Goal: Task Accomplishment & Management: Complete application form

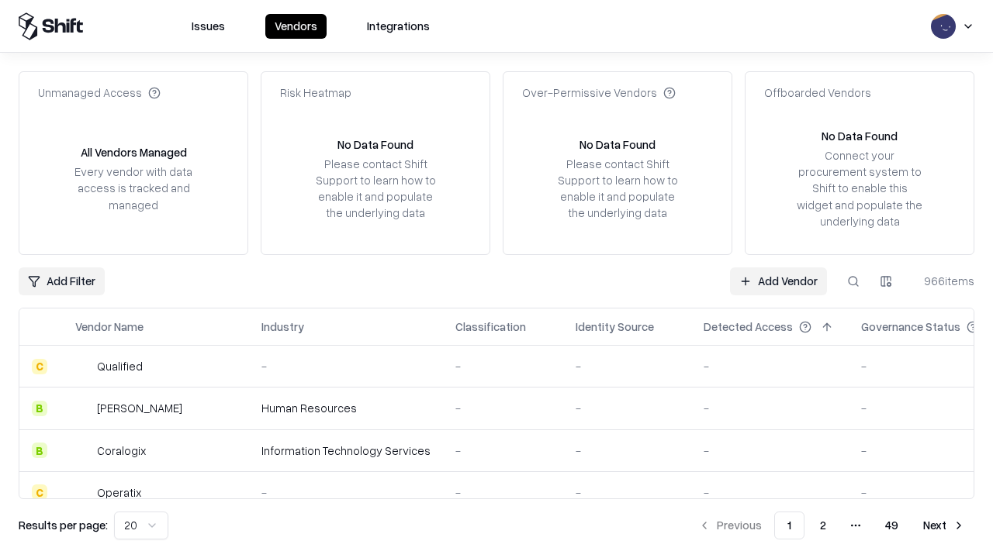
click at [778, 281] on link "Add Vendor" at bounding box center [778, 282] width 97 height 28
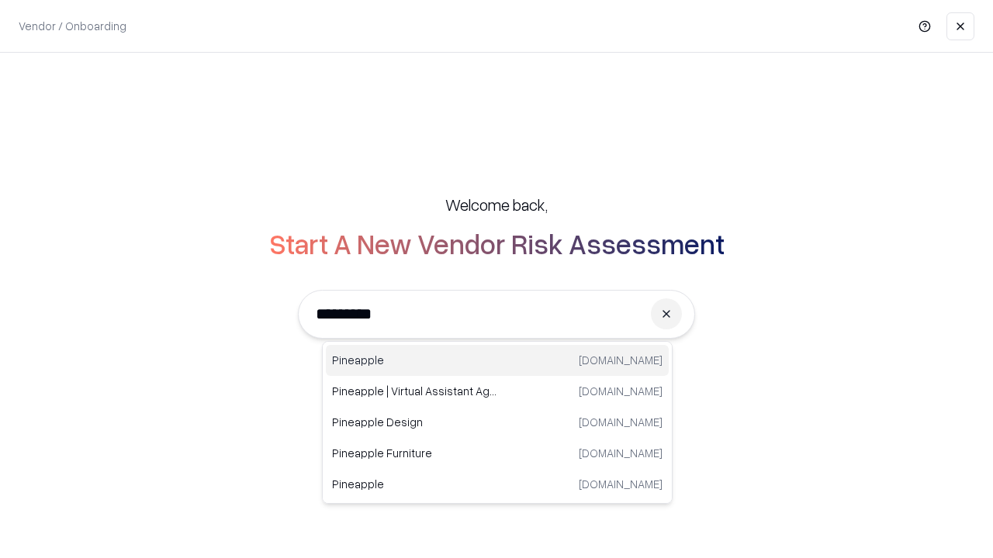
click at [497, 361] on div "Pineapple [DOMAIN_NAME]" at bounding box center [497, 360] width 343 height 31
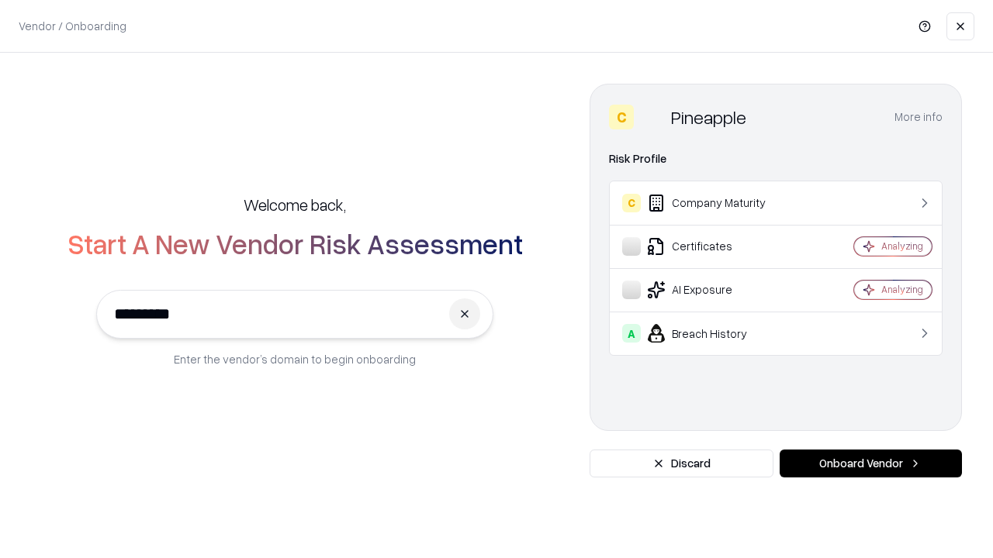
type input "*********"
click at [870, 464] on button "Onboard Vendor" at bounding box center [870, 464] width 182 height 28
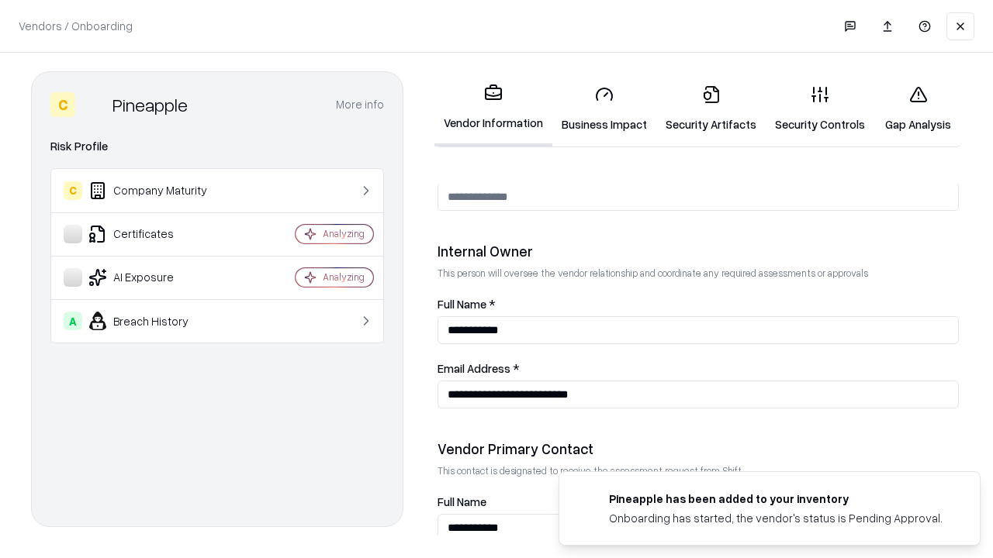
scroll to position [804, 0]
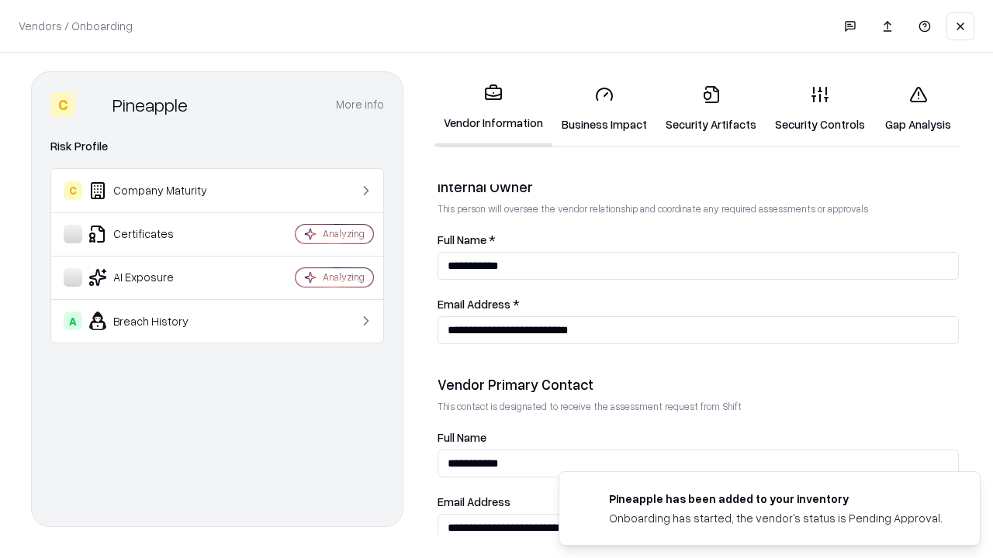
click at [604, 109] on link "Business Impact" at bounding box center [604, 109] width 104 height 72
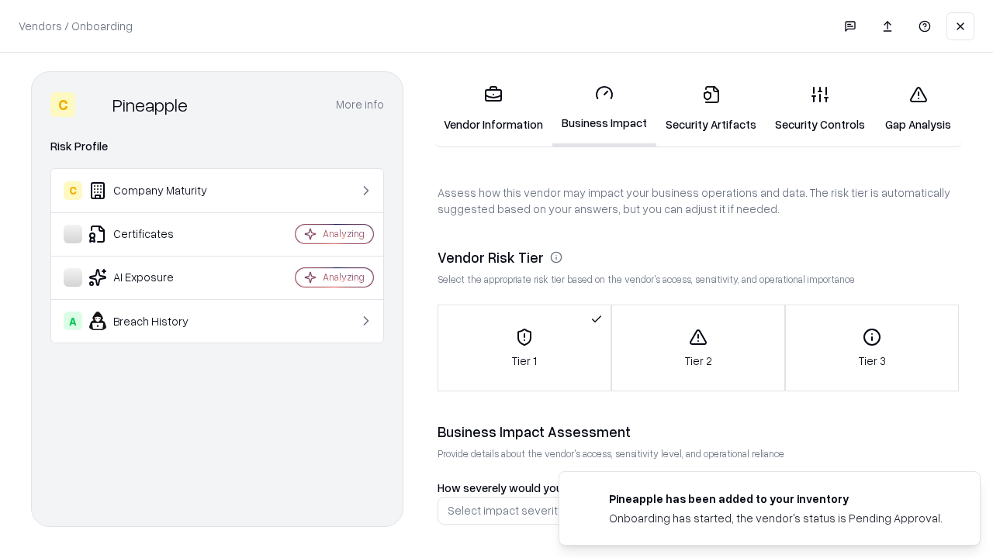
click at [918, 109] on link "Gap Analysis" at bounding box center [918, 109] width 88 height 72
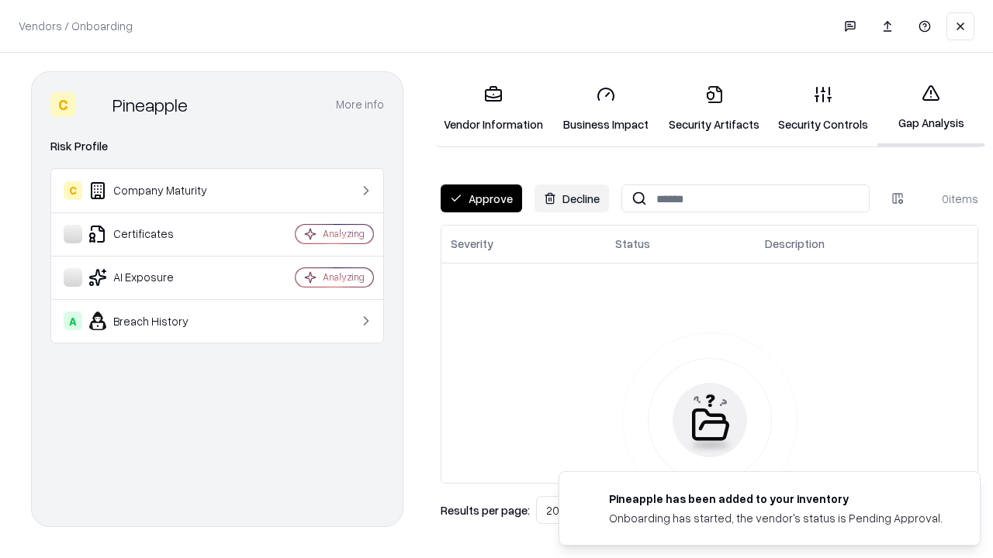
click at [481, 199] on button "Approve" at bounding box center [481, 199] width 81 height 28
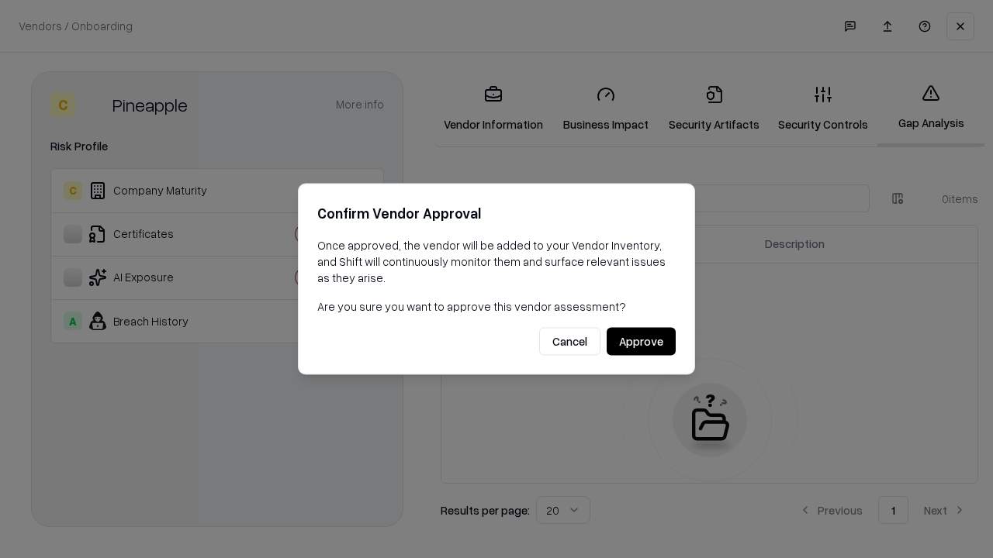
click at [641, 341] on button "Approve" at bounding box center [641, 342] width 69 height 28
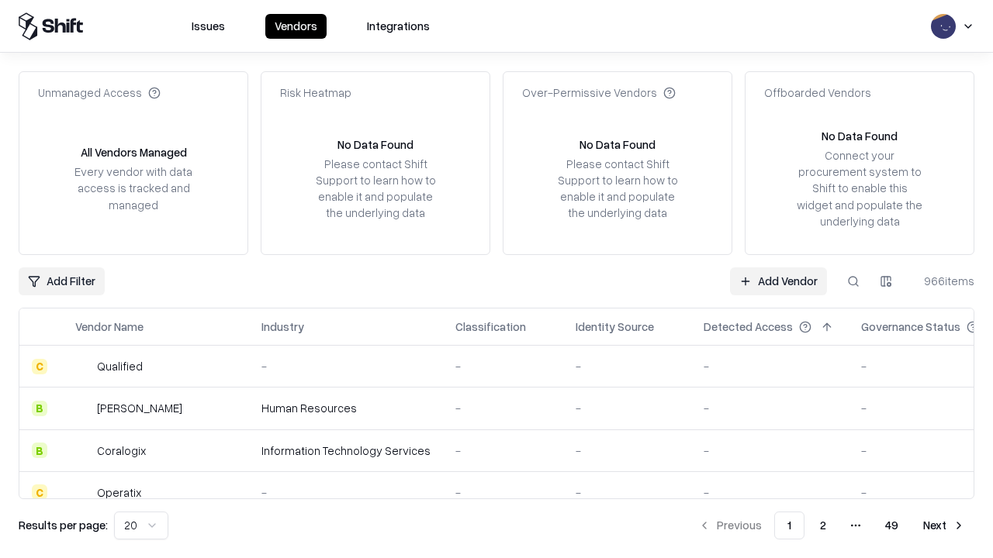
type input "*********"
click at [778, 281] on link "Add Vendor" at bounding box center [778, 282] width 97 height 28
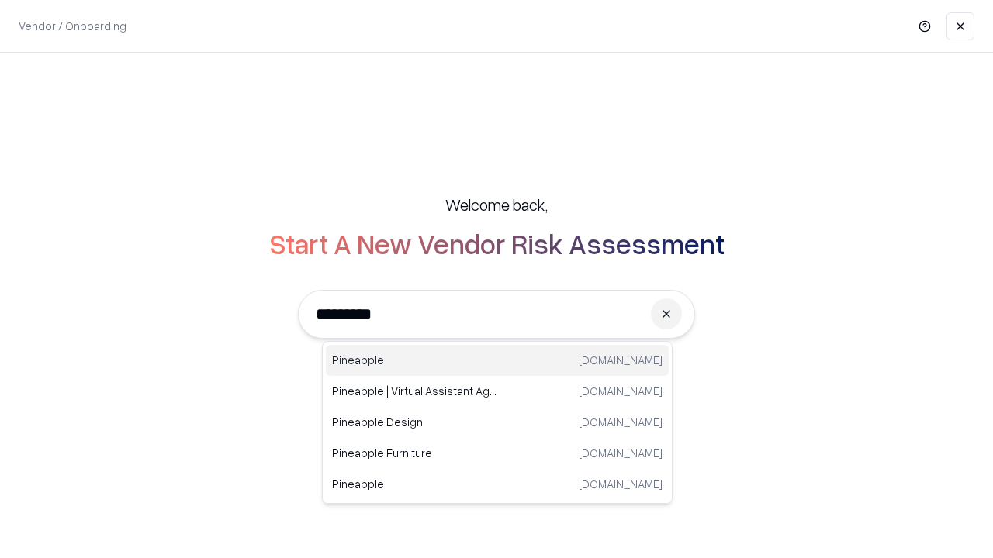
click at [497, 361] on div "Pineapple [DOMAIN_NAME]" at bounding box center [497, 360] width 343 height 31
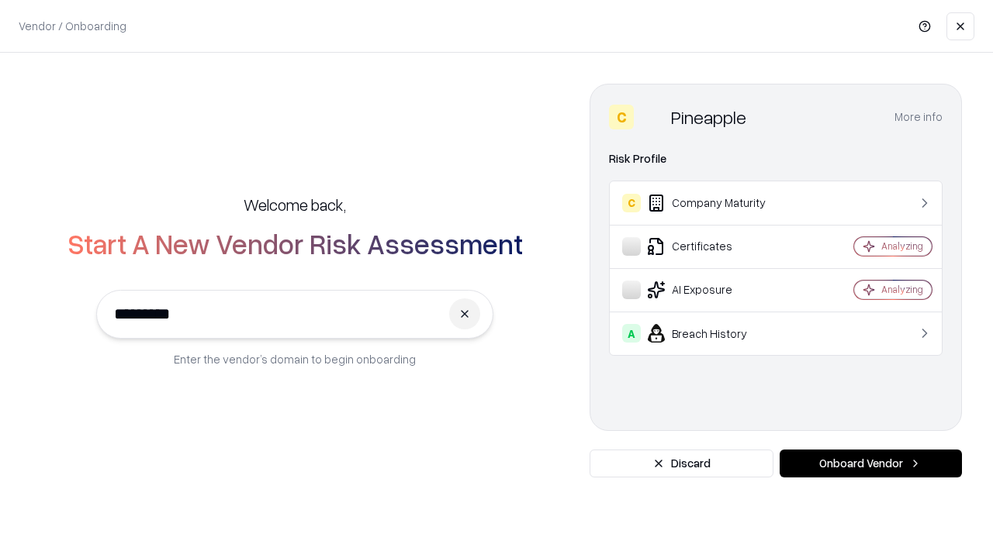
type input "*********"
click at [870, 464] on button "Onboard Vendor" at bounding box center [870, 464] width 182 height 28
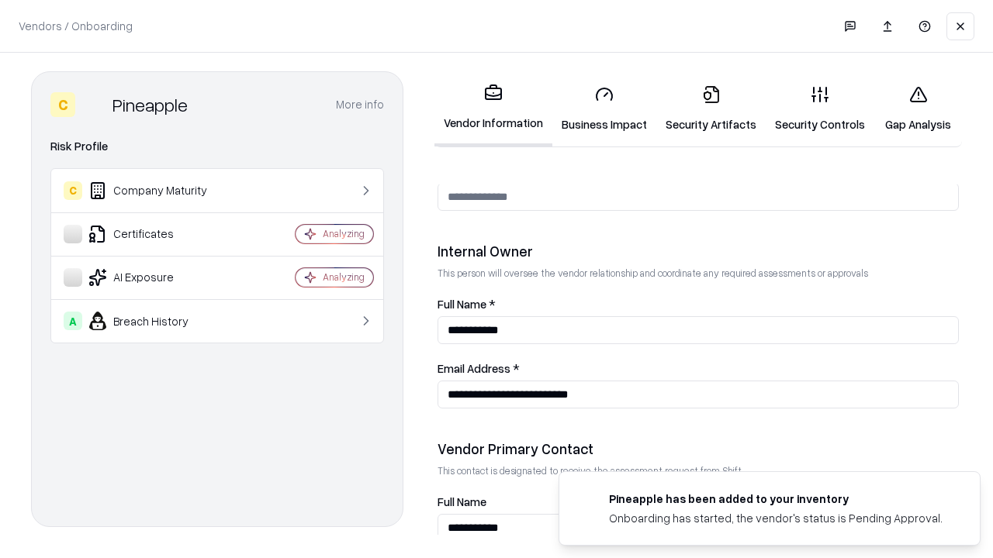
scroll to position [804, 0]
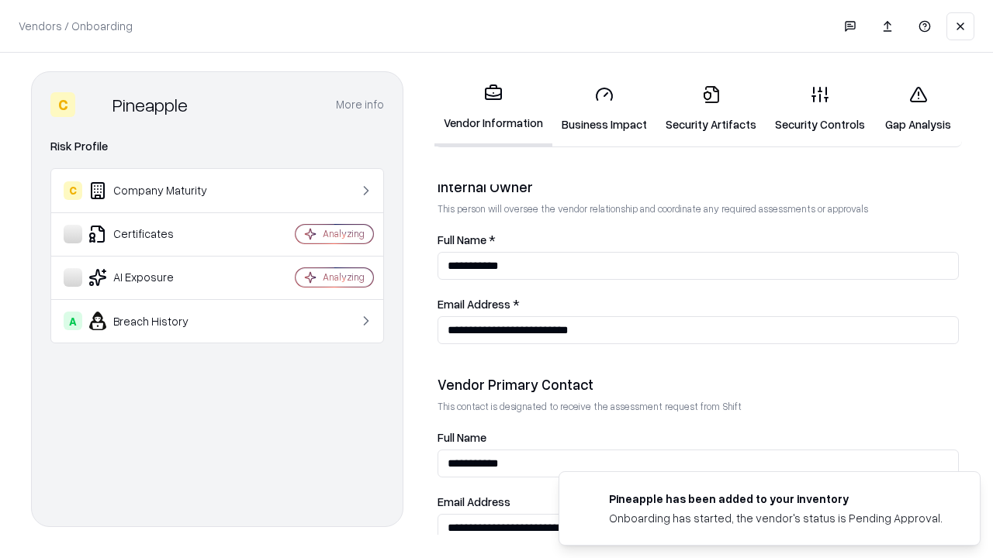
click at [918, 109] on link "Gap Analysis" at bounding box center [918, 109] width 88 height 72
